Goal: Task Accomplishment & Management: Use online tool/utility

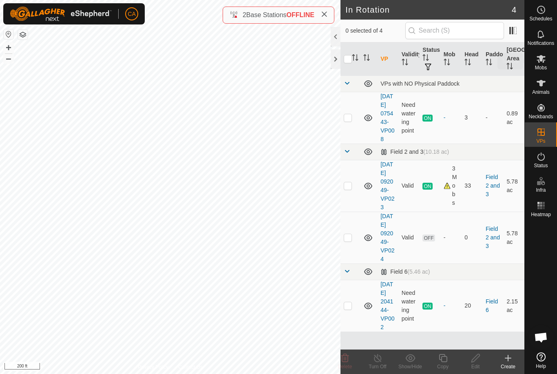
click at [546, 66] on span "Mobs" at bounding box center [541, 67] width 12 height 5
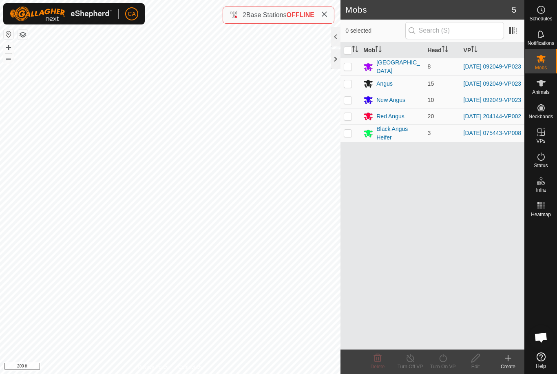
click at [350, 69] on p-checkbox at bounding box center [348, 66] width 8 height 7
checkbox input "true"
click at [351, 85] on p-checkbox at bounding box center [348, 83] width 8 height 7
checkbox input "true"
click at [352, 101] on td at bounding box center [351, 100] width 20 height 16
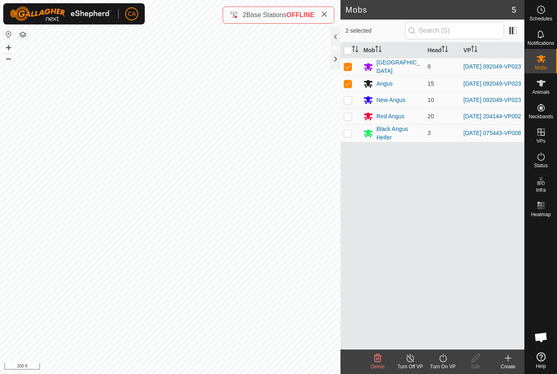
checkbox input "true"
click at [444, 362] on icon at bounding box center [443, 358] width 10 height 10
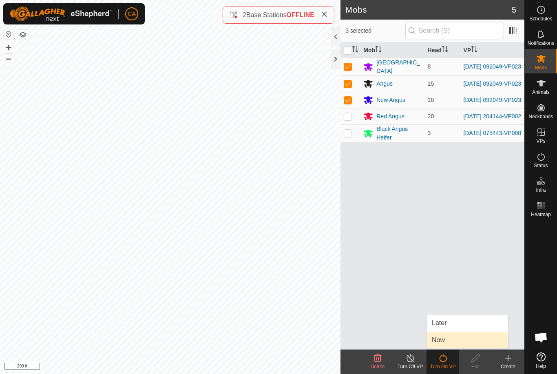
click at [454, 337] on link "Now" at bounding box center [467, 340] width 81 height 16
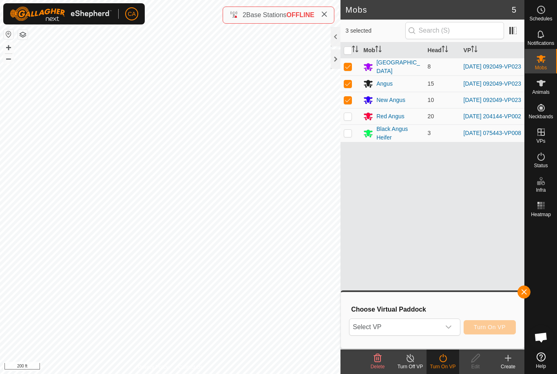
click at [432, 331] on span "Select VP" at bounding box center [395, 327] width 91 height 16
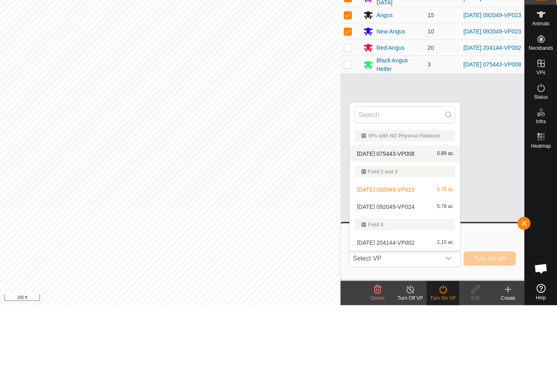
click at [414, 219] on span "[DATE] 075443-VP008" at bounding box center [386, 222] width 58 height 6
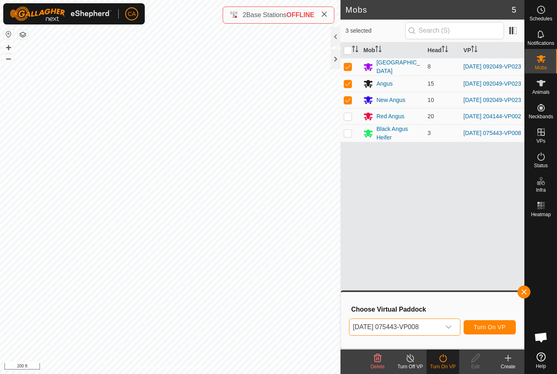
click at [429, 326] on span "[DATE] 075443-VP008" at bounding box center [395, 327] width 91 height 16
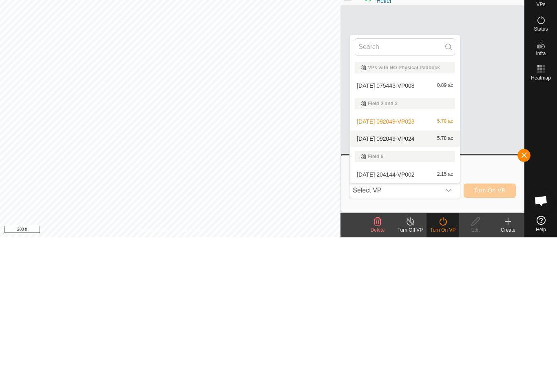
click at [414, 272] on span "[DATE] 092049-VP024" at bounding box center [386, 275] width 58 height 6
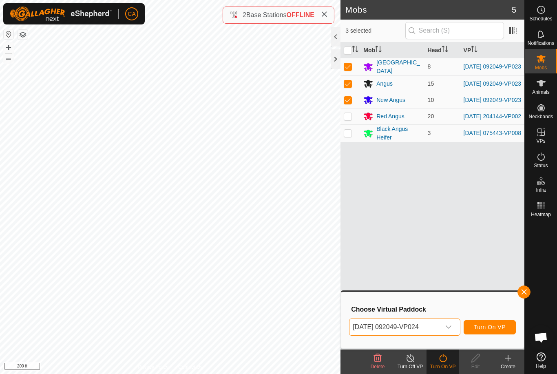
click at [494, 325] on span "Turn On VP" at bounding box center [490, 327] width 32 height 7
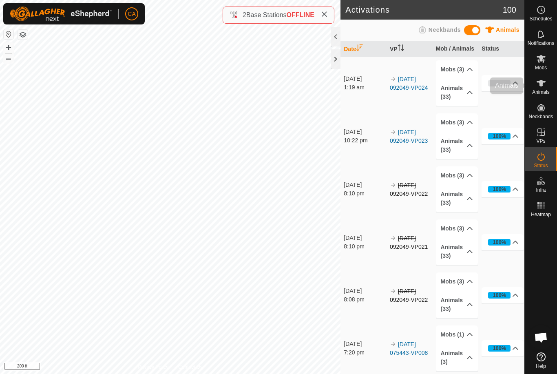
click at [547, 86] on es-animals-svg-icon at bounding box center [541, 83] width 15 height 13
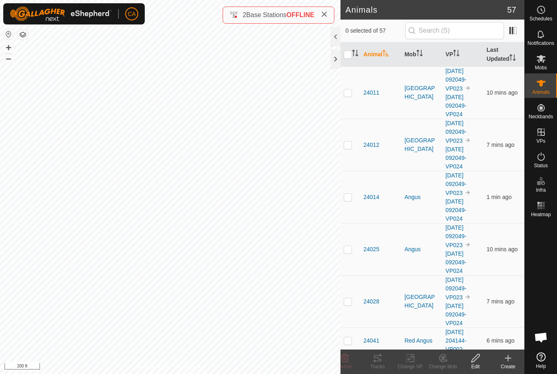
click at [351, 53] on input "checkbox" at bounding box center [348, 55] width 8 height 8
checkbox input "true"
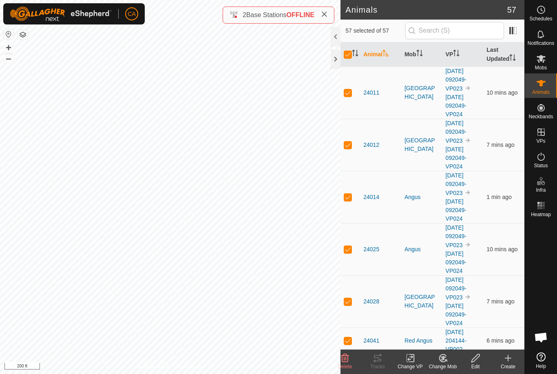
checkbox input "true"
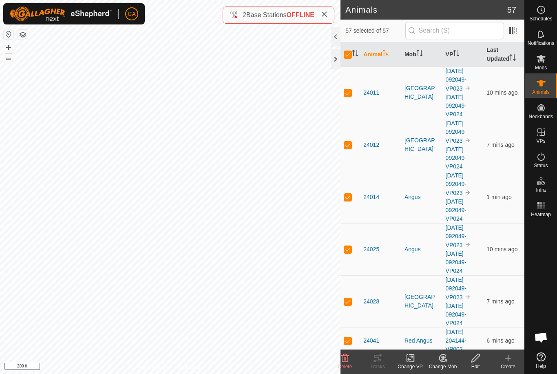
checkbox input "true"
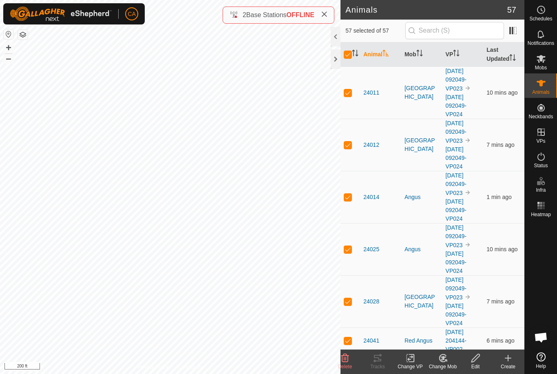
checkbox input "true"
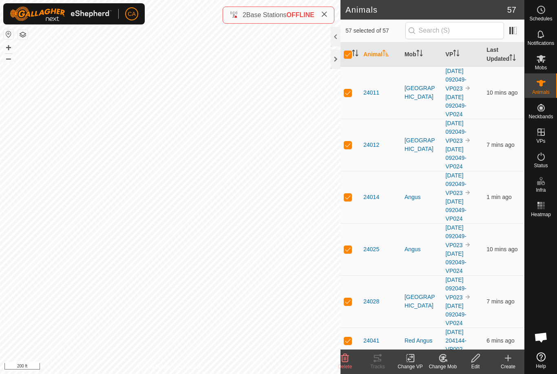
checkbox input "true"
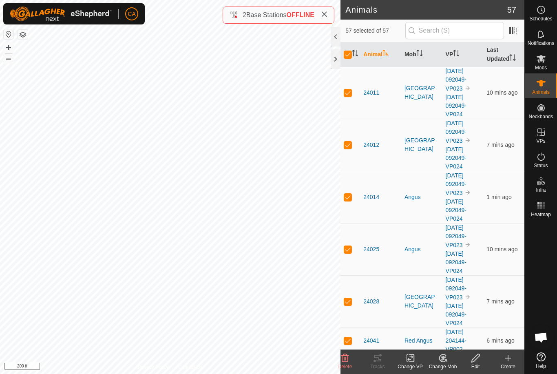
checkbox input "true"
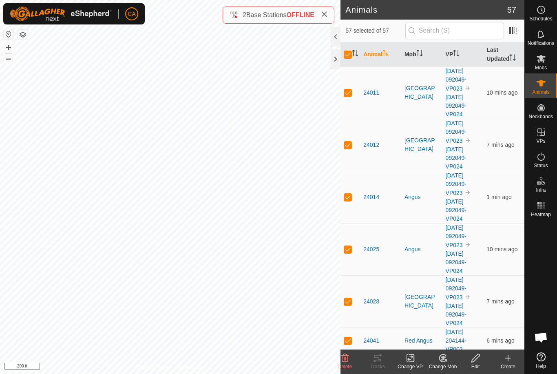
checkbox input "true"
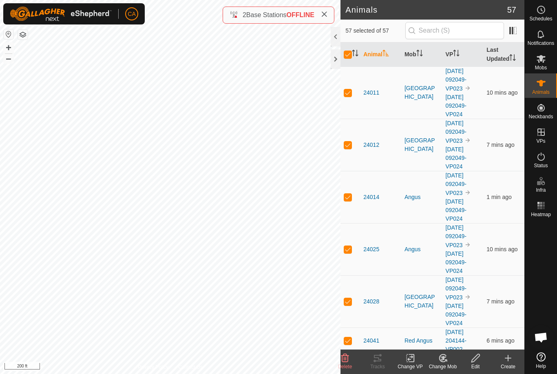
checkbox input "true"
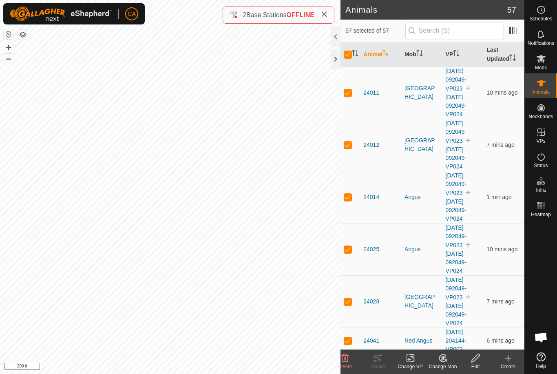
checkbox input "true"
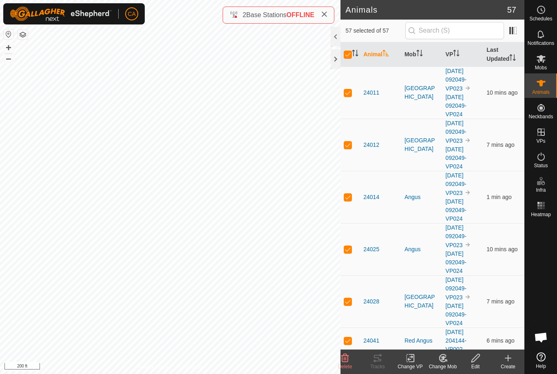
checkbox input "true"
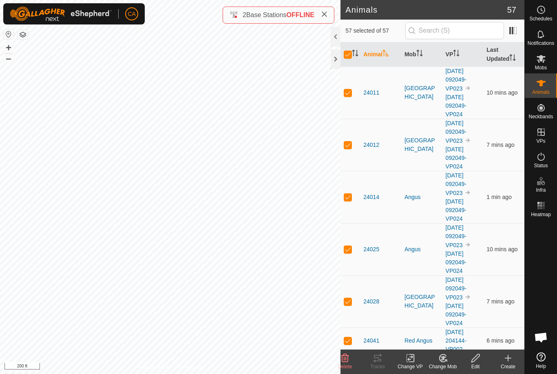
checkbox input "true"
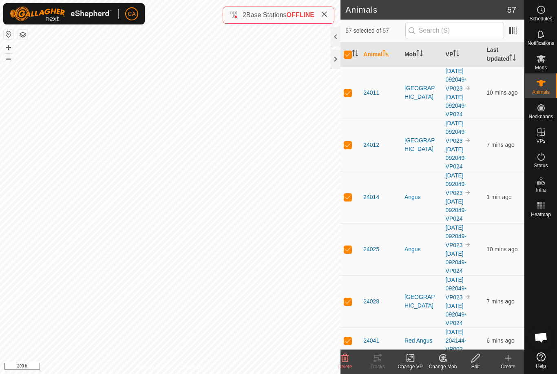
checkbox input "true"
click at [352, 52] on input "checkbox" at bounding box center [348, 55] width 8 height 8
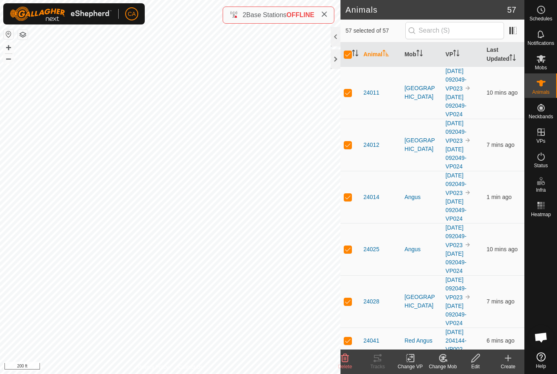
checkbox input "false"
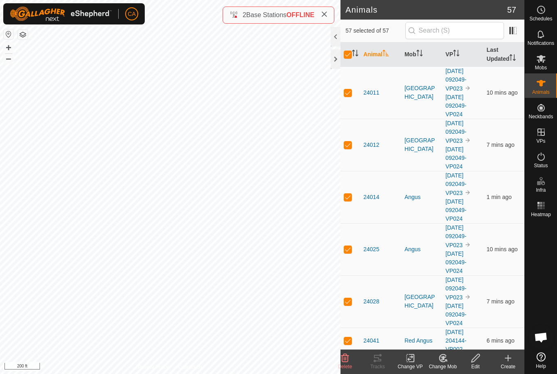
checkbox input "false"
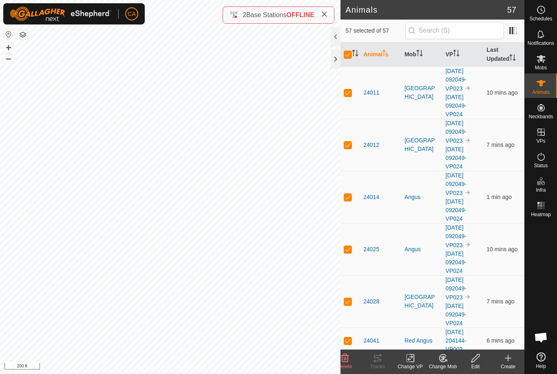
checkbox input "false"
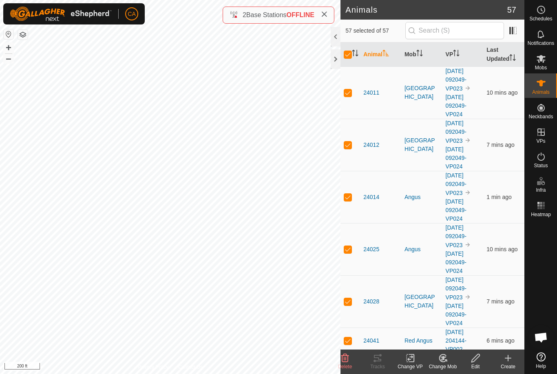
checkbox input "false"
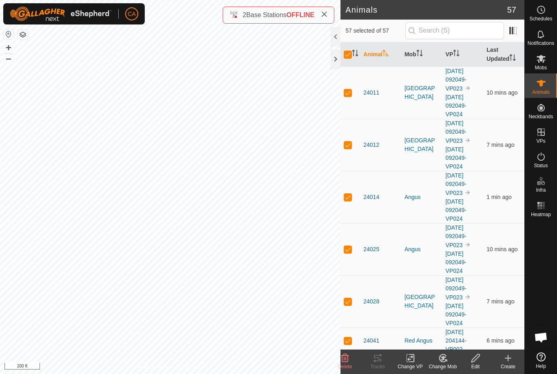
checkbox input "false"
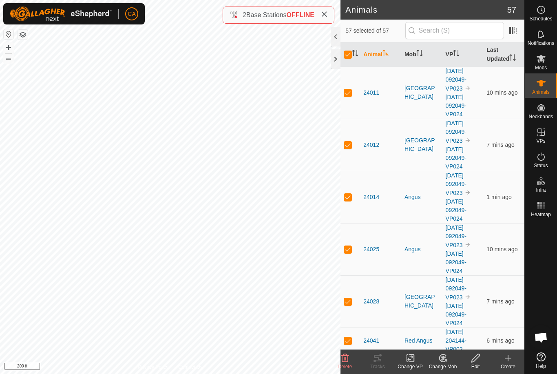
checkbox input "false"
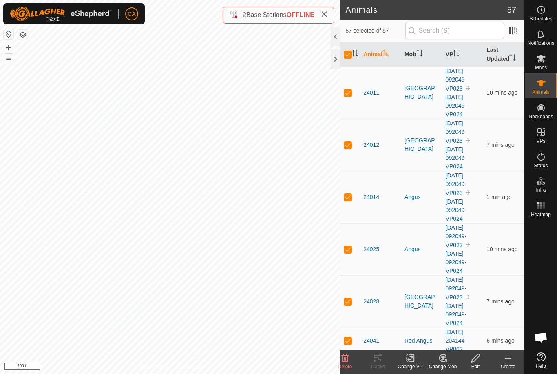
checkbox input "false"
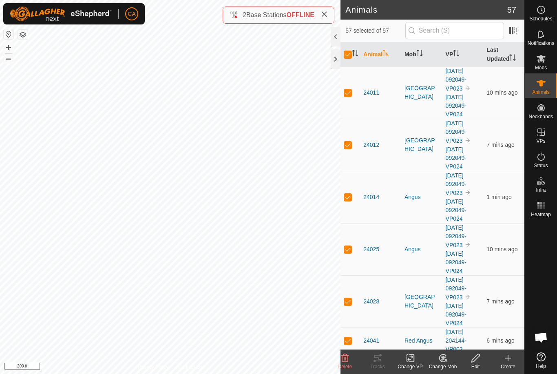
checkbox input "false"
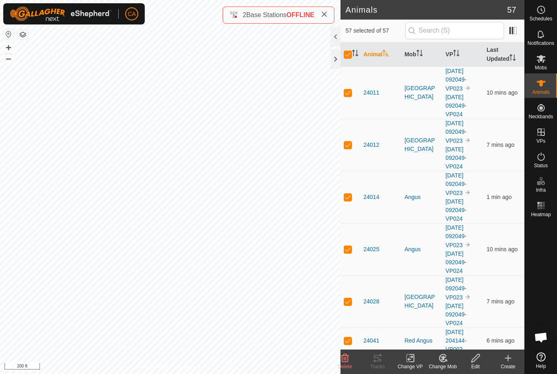
checkbox input "false"
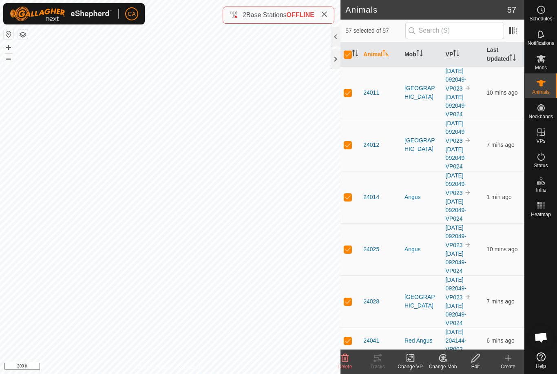
checkbox input "false"
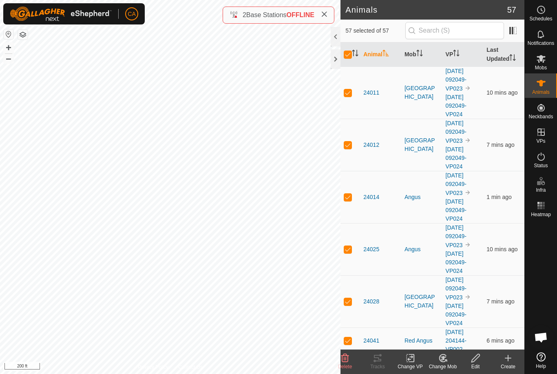
checkbox input "false"
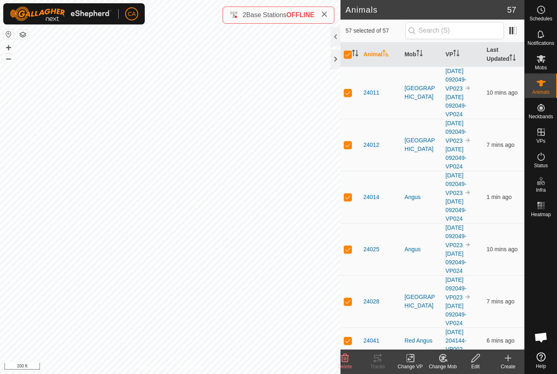
checkbox input "false"
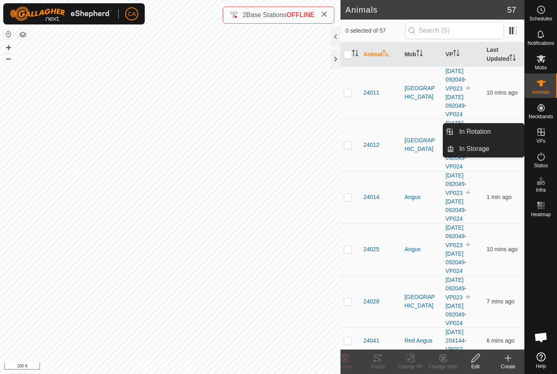
click at [499, 131] on link "In Rotation" at bounding box center [489, 132] width 70 height 16
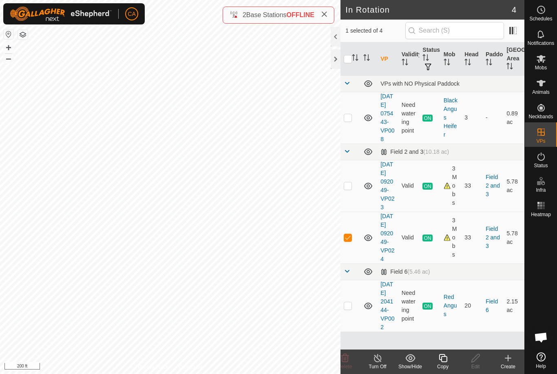
click at [349, 241] on p-checkbox at bounding box center [348, 237] width 8 height 7
checkbox input "false"
click at [544, 83] on icon at bounding box center [541, 83] width 10 height 10
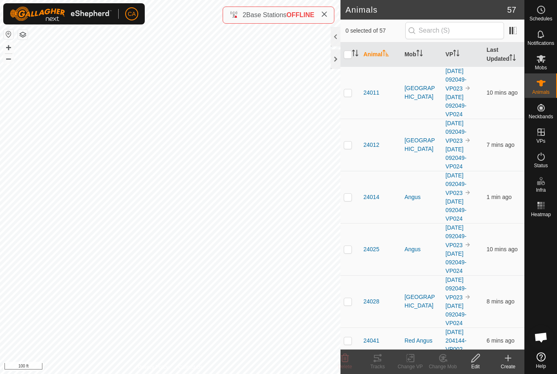
checkbox input "true"
checkbox input "false"
checkbox input "true"
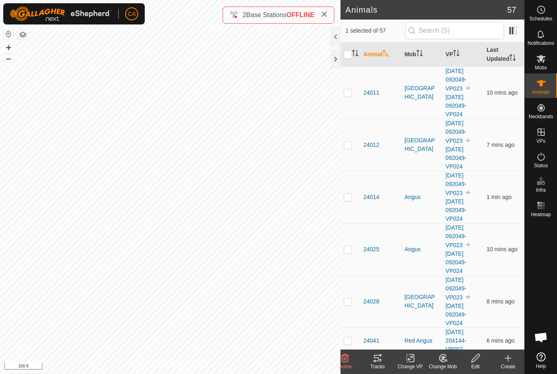
click at [351, 147] on p-checkbox at bounding box center [348, 145] width 8 height 7
checkbox input "true"
click at [381, 368] on div "Tracks" at bounding box center [377, 366] width 33 height 7
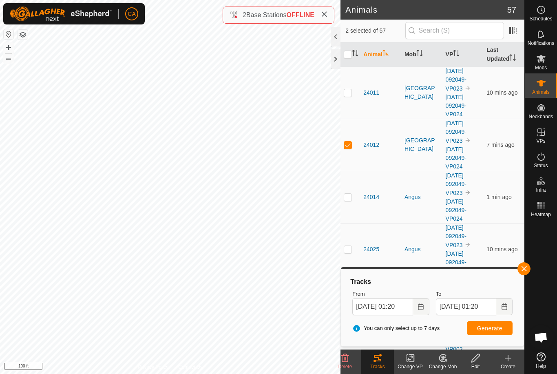
click at [350, 57] on input "checkbox" at bounding box center [348, 55] width 8 height 8
checkbox input "true"
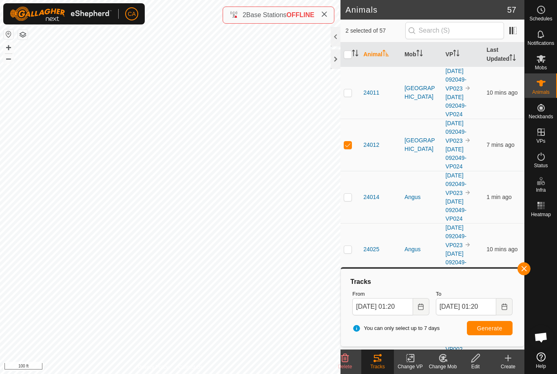
checkbox input "true"
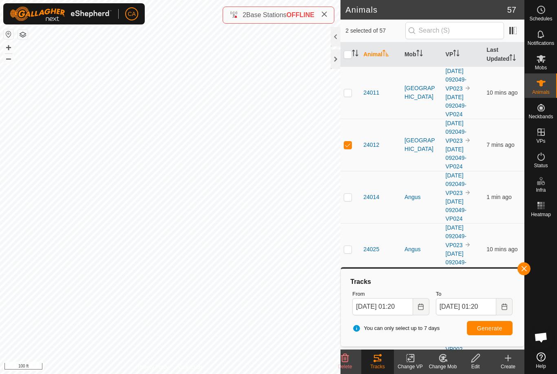
checkbox input "true"
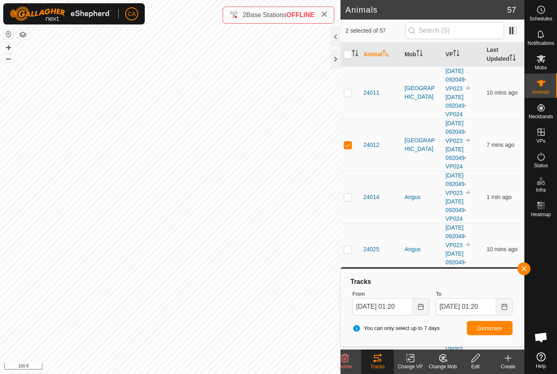
checkbox input "true"
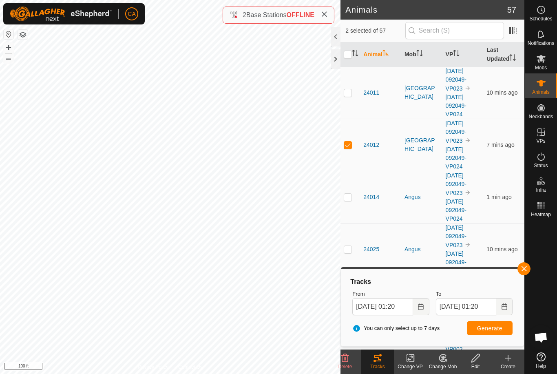
checkbox input "true"
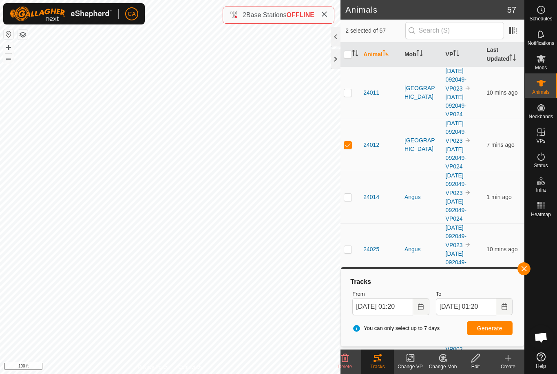
checkbox input "true"
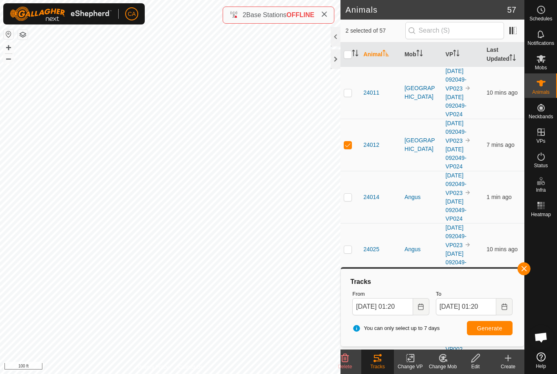
checkbox input "true"
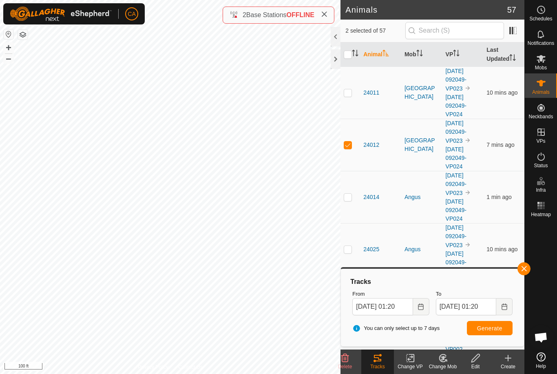
checkbox input "true"
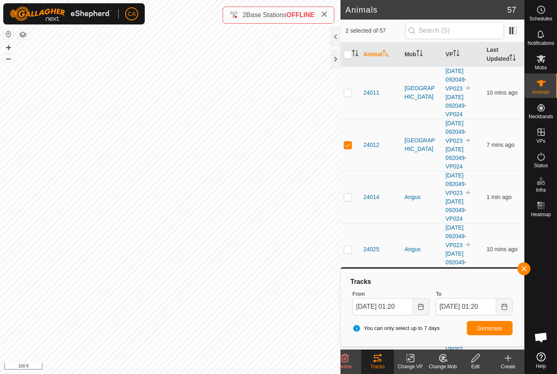
checkbox input "true"
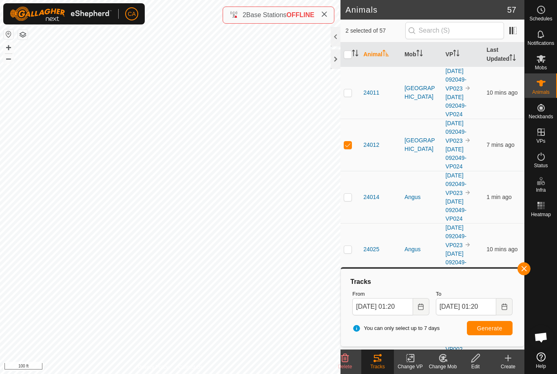
checkbox input "true"
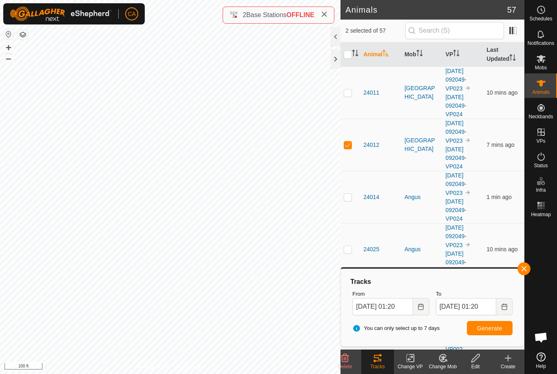
checkbox input "true"
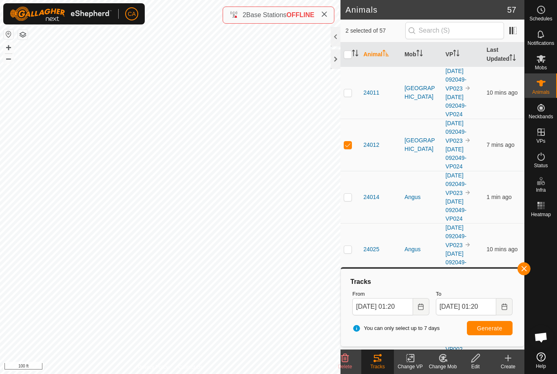
checkbox input "true"
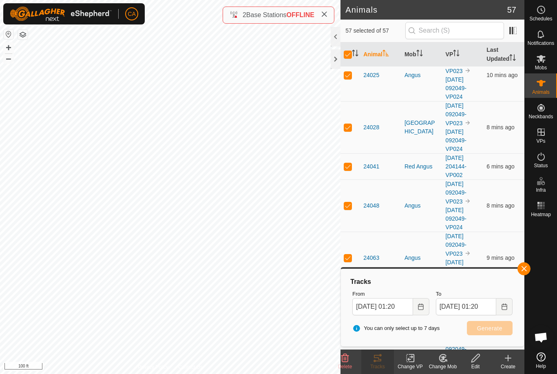
scroll to position [170, 0]
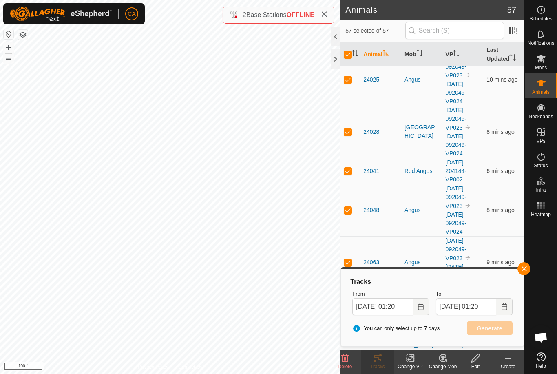
click at [421, 55] on icon "Activate to sort" at bounding box center [419, 53] width 7 height 7
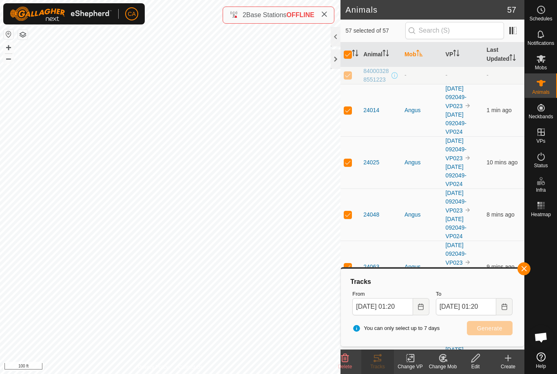
click at [419, 55] on icon "Activate to sort" at bounding box center [419, 53] width 7 height 7
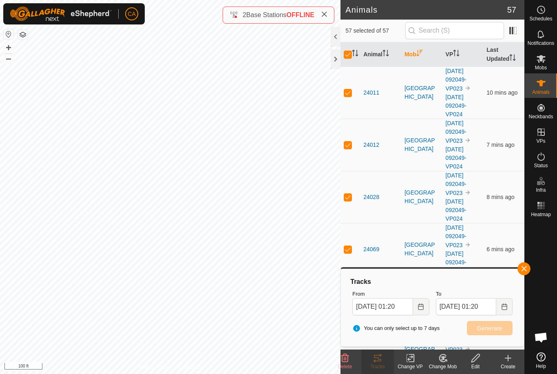
click at [354, 92] on td at bounding box center [351, 92] width 20 height 52
checkbox input "false"
click at [353, 142] on td at bounding box center [351, 145] width 20 height 52
click at [354, 148] on td at bounding box center [351, 145] width 20 height 52
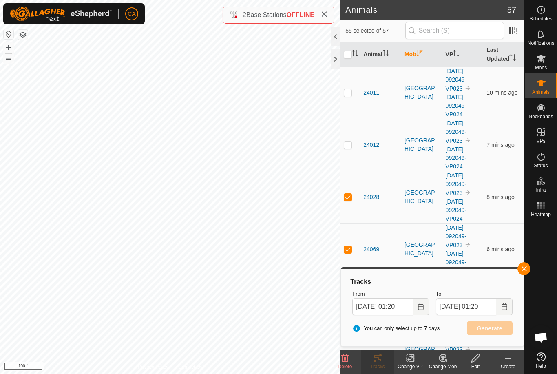
checkbox input "true"
click at [355, 192] on td at bounding box center [351, 197] width 20 height 52
checkbox input "false"
click at [349, 252] on p-checkbox at bounding box center [348, 249] width 8 height 7
checkbox input "false"
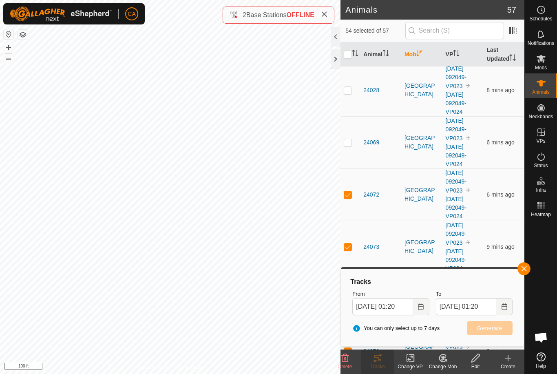
scroll to position [107, 0]
click at [351, 195] on p-checkbox at bounding box center [348, 194] width 8 height 7
checkbox input "false"
click at [348, 246] on p-checkbox at bounding box center [348, 246] width 8 height 7
checkbox input "false"
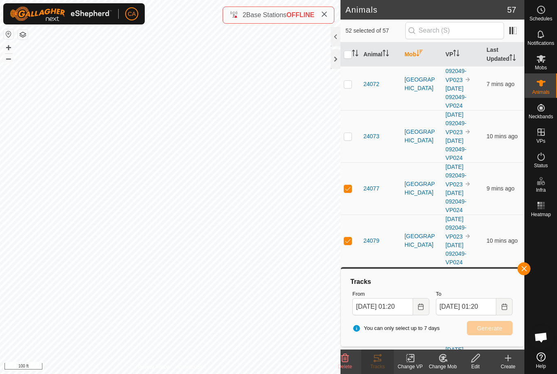
scroll to position [218, 0]
click at [354, 189] on td at bounding box center [351, 188] width 20 height 52
checkbox input "false"
click at [349, 237] on p-checkbox at bounding box center [348, 240] width 8 height 7
checkbox input "false"
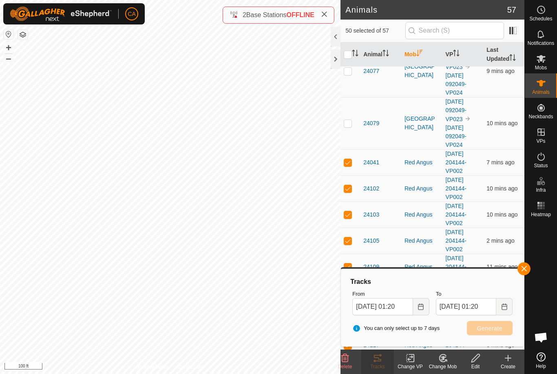
scroll to position [334, 0]
click at [350, 164] on p-checkbox at bounding box center [348, 162] width 8 height 7
checkbox input "false"
click at [350, 191] on p-checkbox at bounding box center [348, 189] width 8 height 7
checkbox input "false"
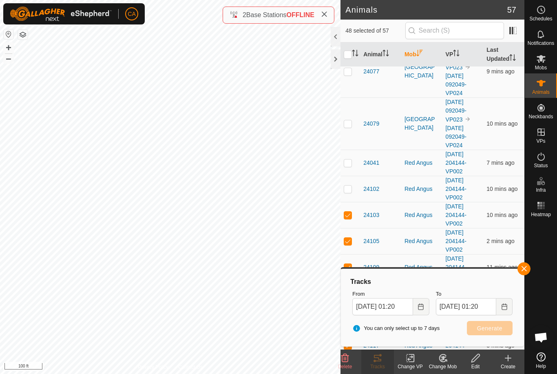
click at [349, 215] on p-checkbox at bounding box center [348, 215] width 8 height 7
checkbox input "false"
click at [351, 238] on p-checkbox at bounding box center [348, 241] width 8 height 7
checkbox input "false"
click at [350, 264] on p-checkbox at bounding box center [348, 267] width 8 height 7
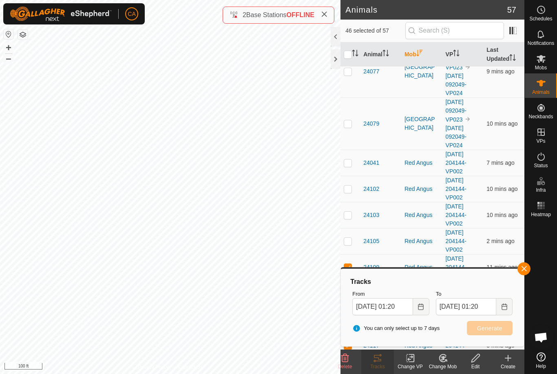
checkbox input "false"
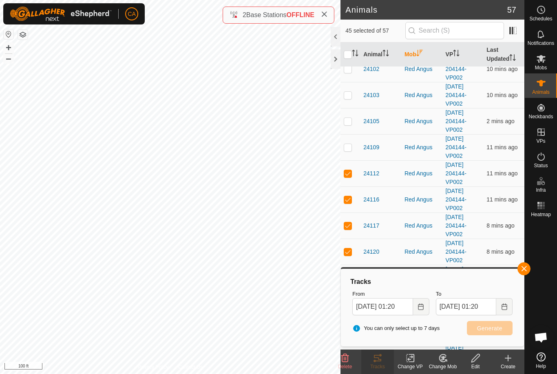
scroll to position [455, 0]
click at [359, 175] on td at bounding box center [351, 173] width 20 height 26
checkbox input "false"
click at [352, 200] on p-checkbox at bounding box center [348, 199] width 8 height 7
checkbox input "false"
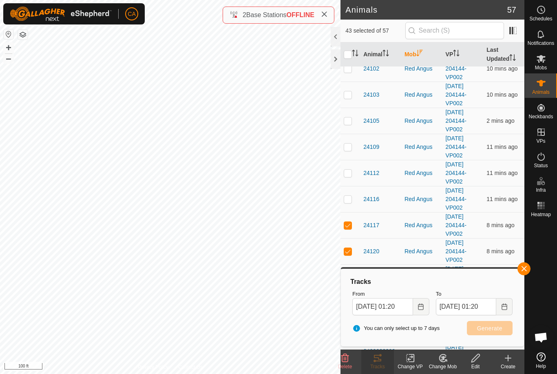
click at [351, 226] on p-checkbox at bounding box center [348, 225] width 8 height 7
checkbox input "false"
click at [351, 248] on p-checkbox at bounding box center [348, 251] width 8 height 7
checkbox input "false"
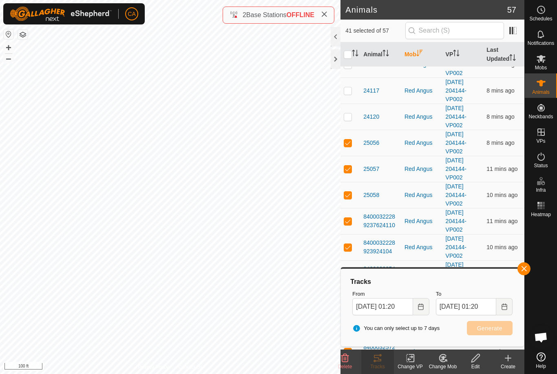
scroll to position [599, 0]
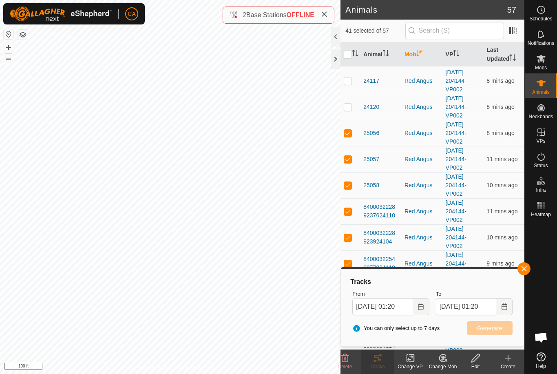
click at [349, 135] on p-checkbox at bounding box center [348, 133] width 8 height 7
click at [352, 163] on td at bounding box center [351, 159] width 20 height 26
click at [349, 186] on p-checkbox at bounding box center [348, 185] width 8 height 7
click at [350, 213] on p-checkbox at bounding box center [348, 211] width 8 height 7
click at [349, 236] on p-checkbox at bounding box center [348, 237] width 8 height 7
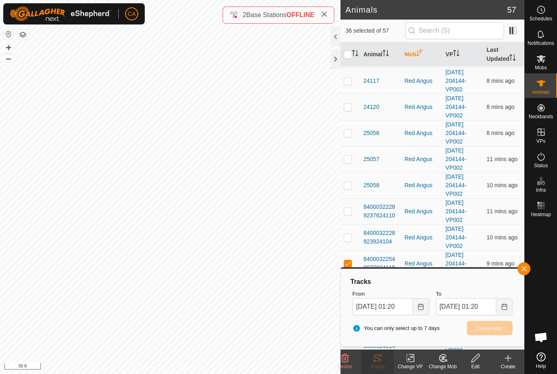
click at [348, 262] on p-checkbox at bounding box center [348, 263] width 8 height 7
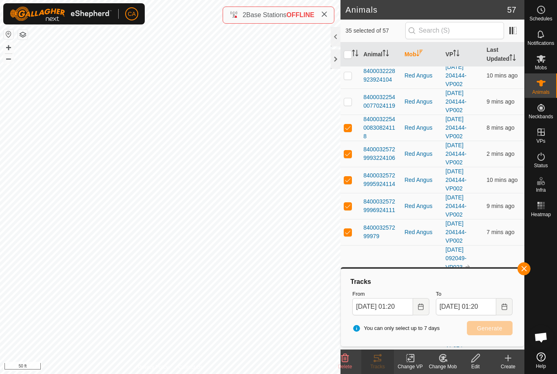
scroll to position [764, 0]
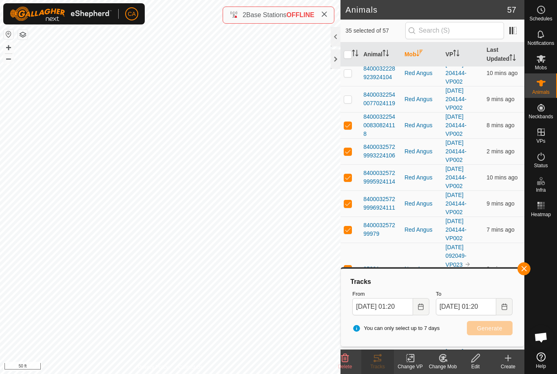
click at [356, 124] on td at bounding box center [351, 125] width 20 height 26
click at [351, 150] on p-checkbox at bounding box center [348, 151] width 8 height 7
click at [350, 177] on p-checkbox at bounding box center [348, 177] width 8 height 7
click at [348, 203] on p-checkbox at bounding box center [348, 203] width 8 height 7
click at [348, 228] on p-checkbox at bounding box center [348, 229] width 8 height 7
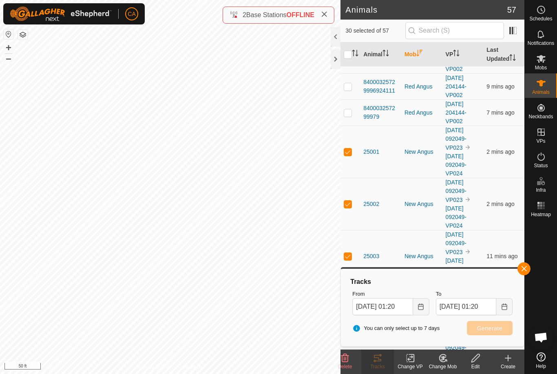
scroll to position [880, 0]
click at [351, 153] on p-checkbox at bounding box center [348, 152] width 8 height 7
click at [352, 206] on td at bounding box center [351, 204] width 20 height 52
click at [350, 253] on p-checkbox at bounding box center [348, 256] width 8 height 7
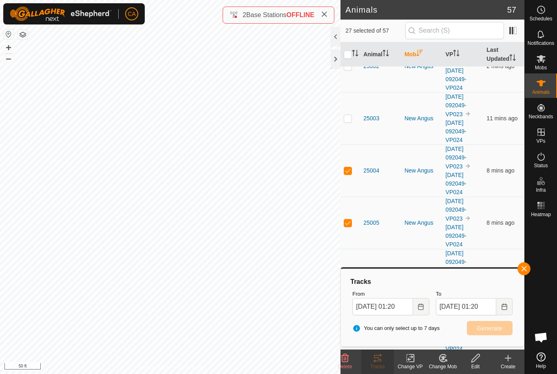
scroll to position [1017, 0]
click at [352, 173] on p-checkbox at bounding box center [348, 171] width 8 height 7
click at [355, 173] on td at bounding box center [351, 172] width 20 height 52
click at [350, 223] on p-checkbox at bounding box center [348, 224] width 8 height 7
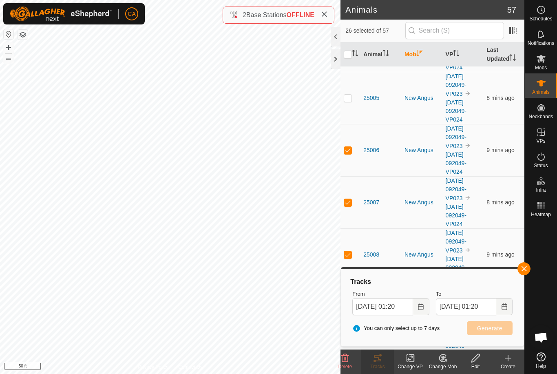
scroll to position [1143, 0]
click at [354, 155] on td at bounding box center [351, 150] width 20 height 52
click at [353, 155] on td at bounding box center [351, 150] width 20 height 52
click at [352, 204] on p-checkbox at bounding box center [348, 202] width 8 height 7
click at [350, 250] on td at bounding box center [351, 255] width 20 height 52
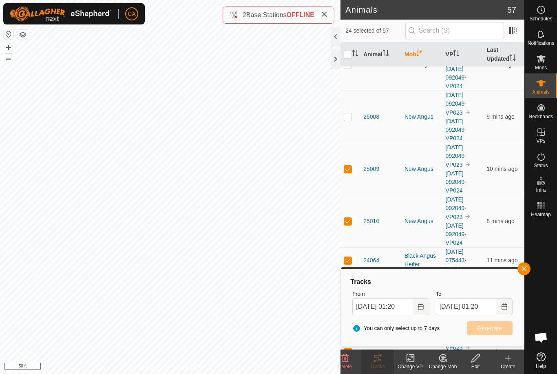
scroll to position [1286, 0]
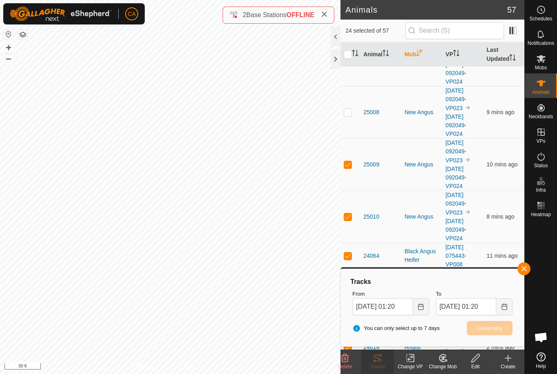
click at [353, 167] on td at bounding box center [351, 164] width 20 height 52
click at [353, 165] on td at bounding box center [351, 164] width 20 height 52
click at [351, 219] on p-checkbox at bounding box center [348, 216] width 8 height 7
click at [350, 252] on p-checkbox at bounding box center [348, 255] width 8 height 7
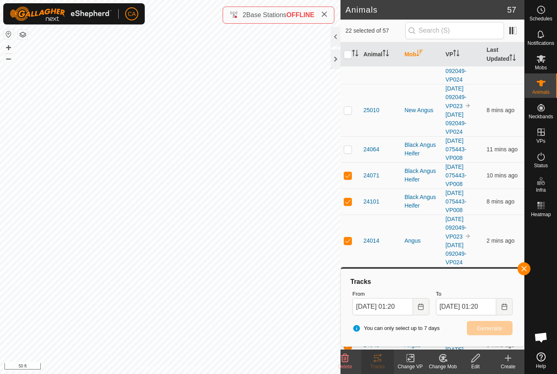
click at [353, 175] on td at bounding box center [351, 175] width 20 height 26
click at [350, 206] on td at bounding box center [351, 201] width 20 height 26
click at [352, 240] on td at bounding box center [351, 241] width 20 height 52
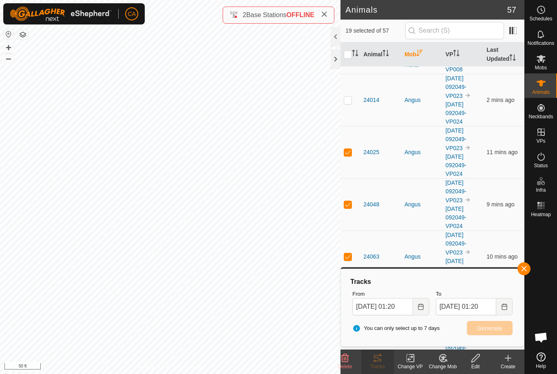
scroll to position [1533, 0]
click at [355, 152] on td at bounding box center [351, 152] width 20 height 52
click at [351, 204] on p-checkbox at bounding box center [348, 204] width 8 height 7
click at [351, 253] on p-checkbox at bounding box center [348, 256] width 8 height 7
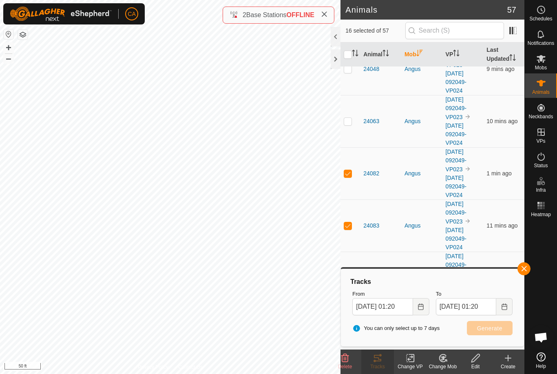
scroll to position [1668, 0]
click at [354, 176] on td at bounding box center [351, 174] width 20 height 52
click at [351, 229] on p-checkbox at bounding box center [348, 226] width 8 height 7
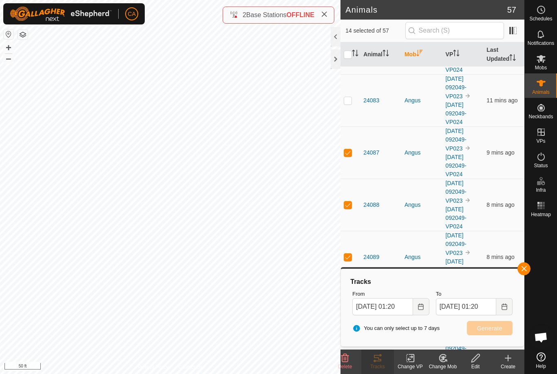
scroll to position [1795, 0]
click at [348, 151] on p-checkbox at bounding box center [348, 151] width 8 height 7
click at [352, 202] on p-checkbox at bounding box center [348, 203] width 8 height 7
click at [351, 156] on td at bounding box center [351, 151] width 20 height 52
click at [351, 202] on p-checkbox at bounding box center [348, 203] width 8 height 7
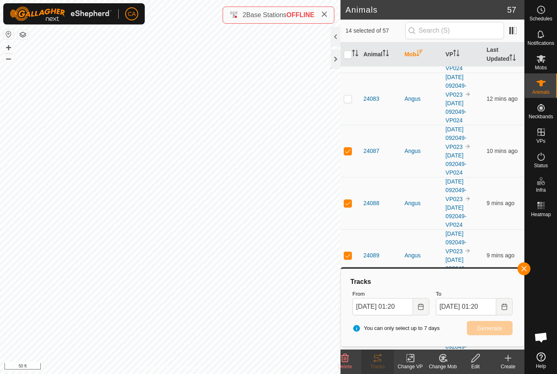
click at [350, 201] on p-checkbox at bounding box center [348, 203] width 8 height 7
click at [353, 152] on td at bounding box center [351, 151] width 20 height 52
click at [351, 100] on p-checkbox at bounding box center [348, 98] width 8 height 7
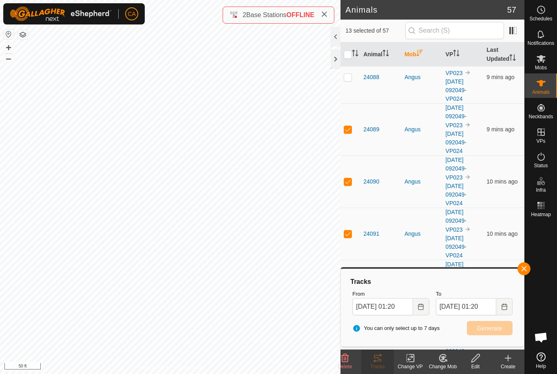
scroll to position [1921, 0]
click at [352, 128] on td at bounding box center [351, 130] width 20 height 52
click at [353, 185] on td at bounding box center [351, 182] width 20 height 52
click at [349, 227] on td at bounding box center [351, 234] width 20 height 52
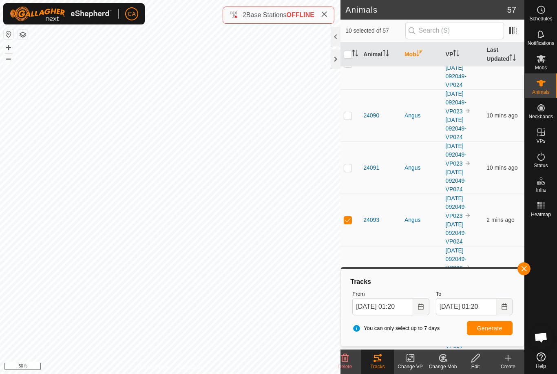
scroll to position [1988, 0]
click at [356, 217] on td at bounding box center [351, 219] width 20 height 52
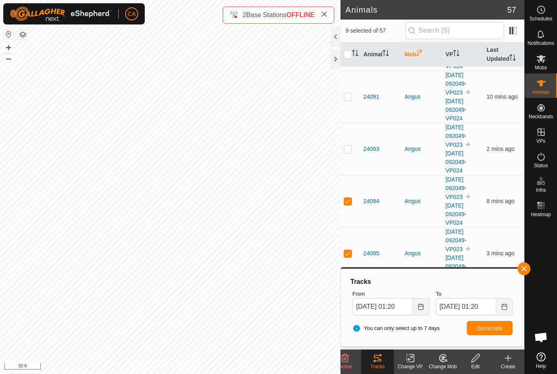
scroll to position [2058, 0]
click at [352, 199] on td at bounding box center [351, 201] width 20 height 52
click at [354, 199] on td at bounding box center [351, 201] width 20 height 52
click at [350, 251] on p-checkbox at bounding box center [348, 253] width 8 height 7
click at [483, 326] on span "Generate" at bounding box center [489, 328] width 25 height 7
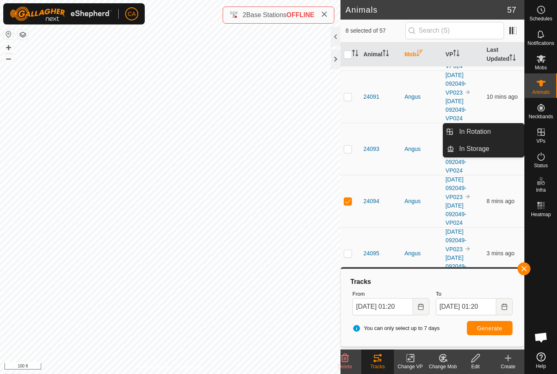
click at [487, 134] on span "In Rotation" at bounding box center [474, 132] width 31 height 10
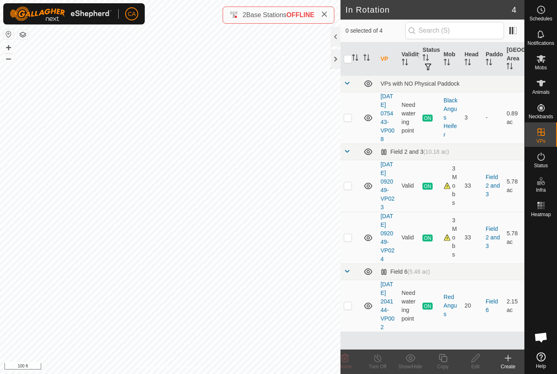
click at [352, 198] on td at bounding box center [351, 186] width 20 height 52
click at [444, 359] on icon at bounding box center [443, 358] width 10 height 10
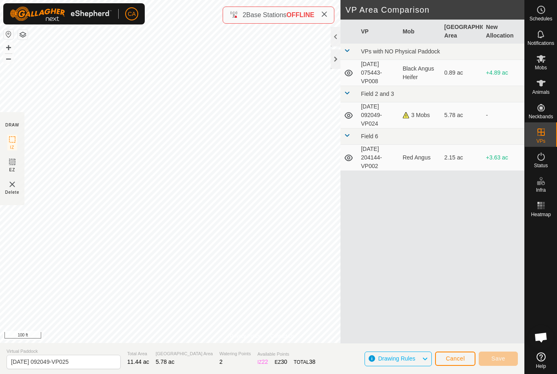
click at [454, 361] on span "Cancel" at bounding box center [455, 358] width 19 height 7
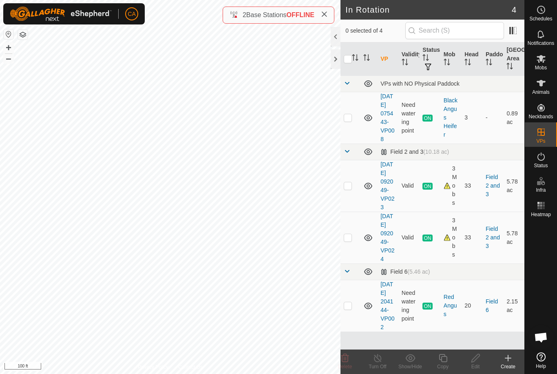
click at [353, 259] on td at bounding box center [351, 238] width 20 height 52
click at [445, 358] on icon at bounding box center [443, 358] width 10 height 10
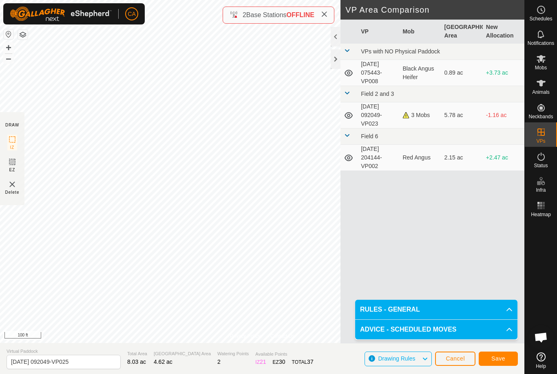
click at [501, 358] on span "Save" at bounding box center [499, 358] width 14 height 7
